Goal: Check status: Check status

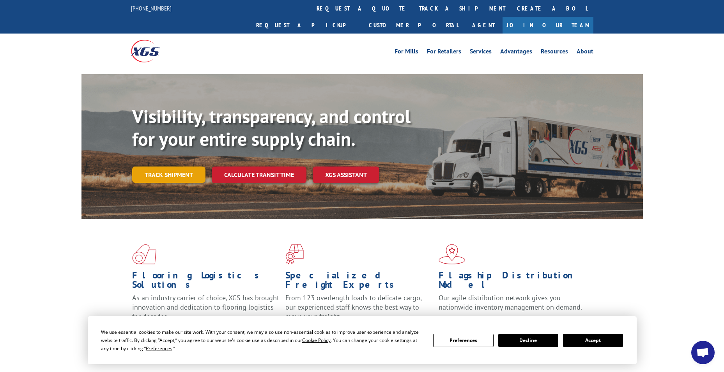
click at [163, 166] on link "Track shipment" at bounding box center [168, 174] width 73 height 16
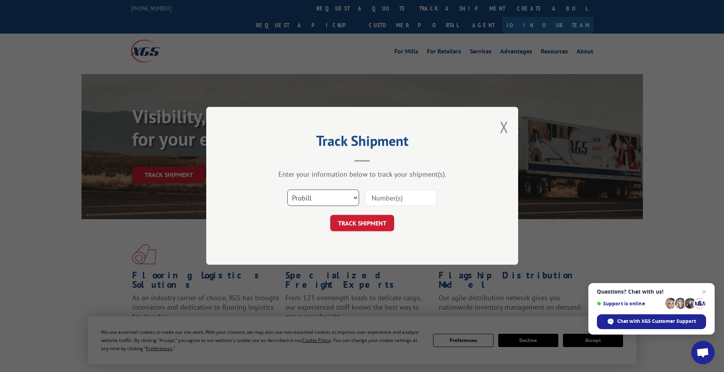
click at [321, 196] on select "Select category... Probill BOL PO" at bounding box center [323, 198] width 72 height 16
select select "bol"
click at [287, 190] on select "Select category... Probill BOL PO" at bounding box center [323, 198] width 72 height 16
click at [314, 198] on select "Select category... Probill BOL PO" at bounding box center [323, 198] width 72 height 16
click at [386, 203] on input at bounding box center [401, 198] width 72 height 16
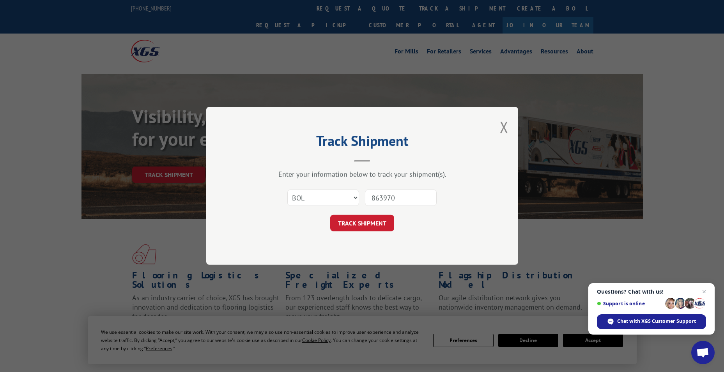
type input "8639700"
click button "TRACK SHIPMENT" at bounding box center [362, 223] width 64 height 16
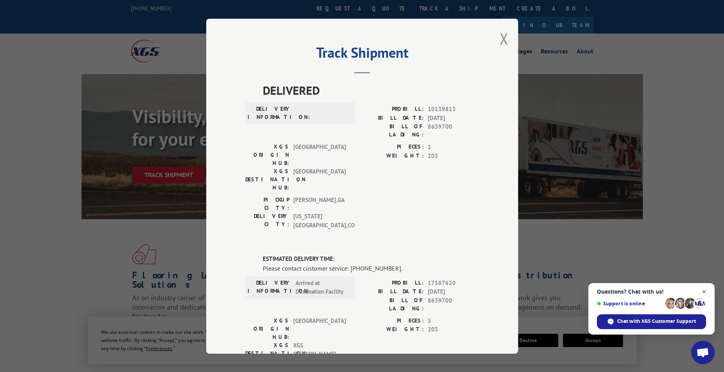
click at [708, 292] on span "Open chat" at bounding box center [704, 292] width 10 height 10
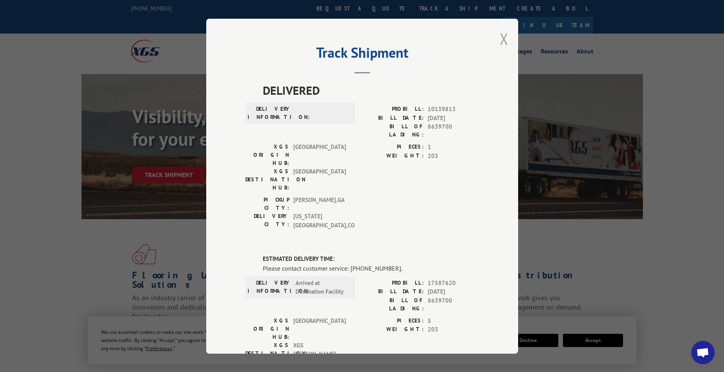
click at [500, 36] on button "Close modal" at bounding box center [504, 38] width 9 height 21
